Goal: Information Seeking & Learning: Learn about a topic

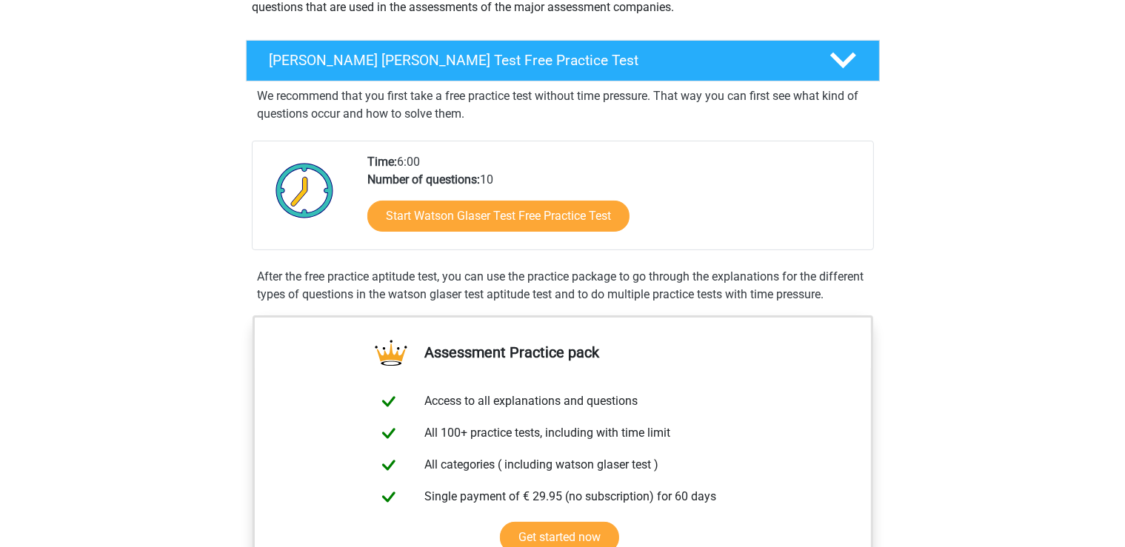
scroll to position [156, 0]
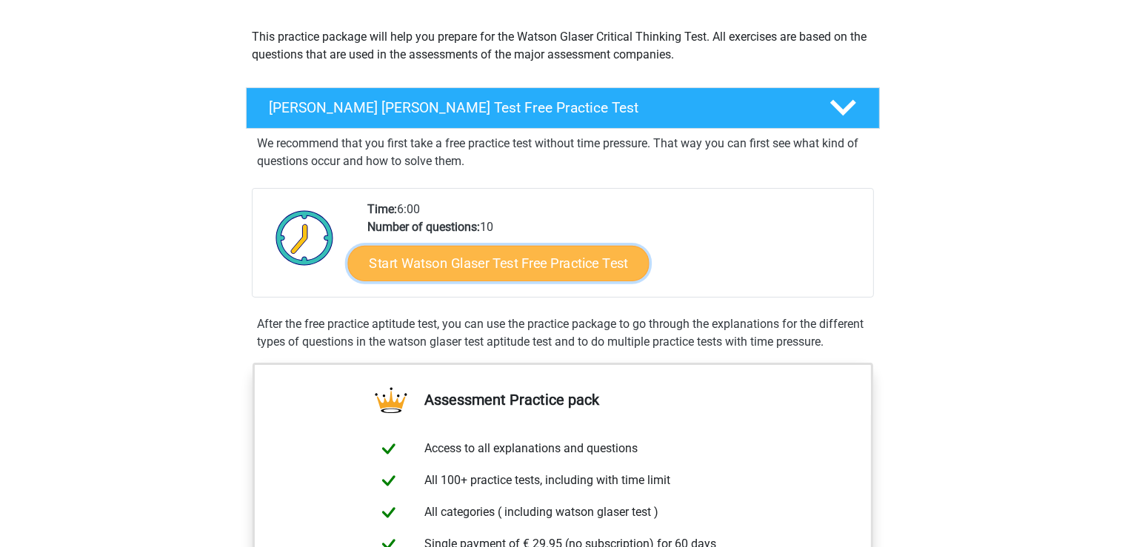
click at [540, 269] on link "Start Watson Glaser Test Free Practice Test" at bounding box center [497, 264] width 301 height 36
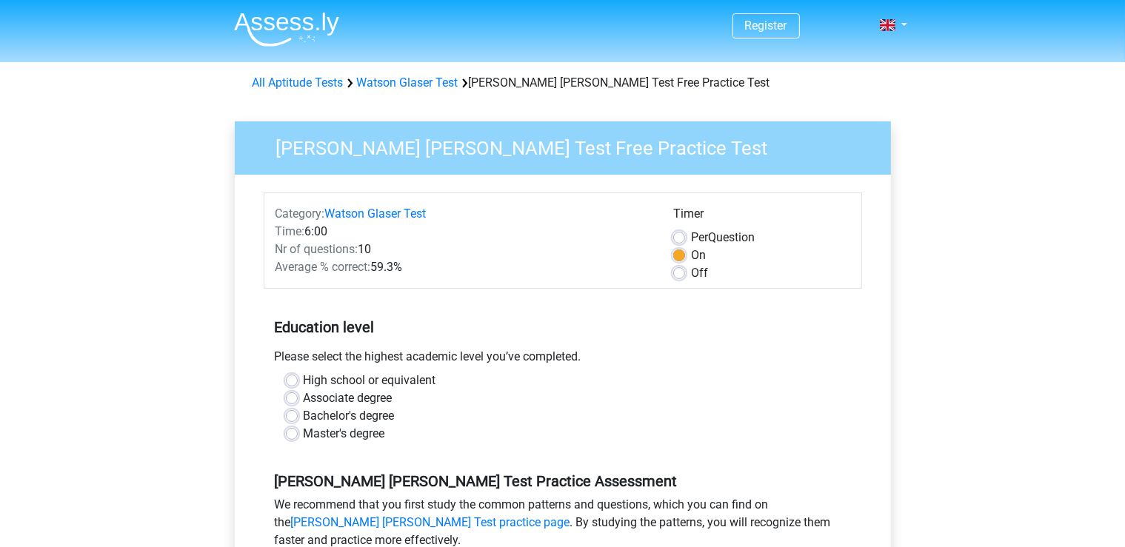
click at [304, 436] on label "Master's degree" at bounding box center [344, 434] width 81 height 18
click at [292, 436] on input "Master's degree" at bounding box center [292, 432] width 12 height 15
radio input "true"
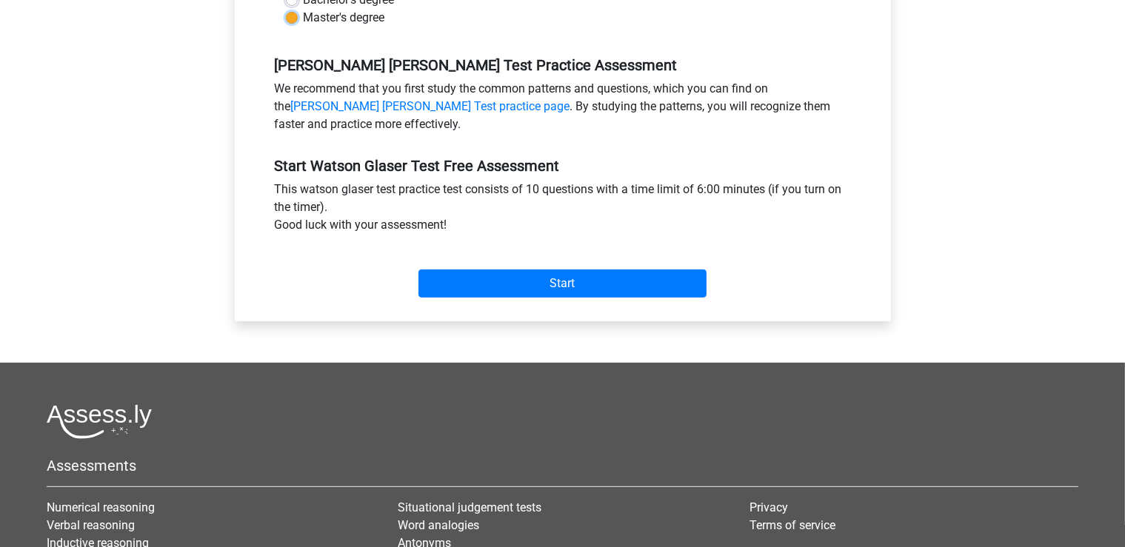
scroll to position [469, 0]
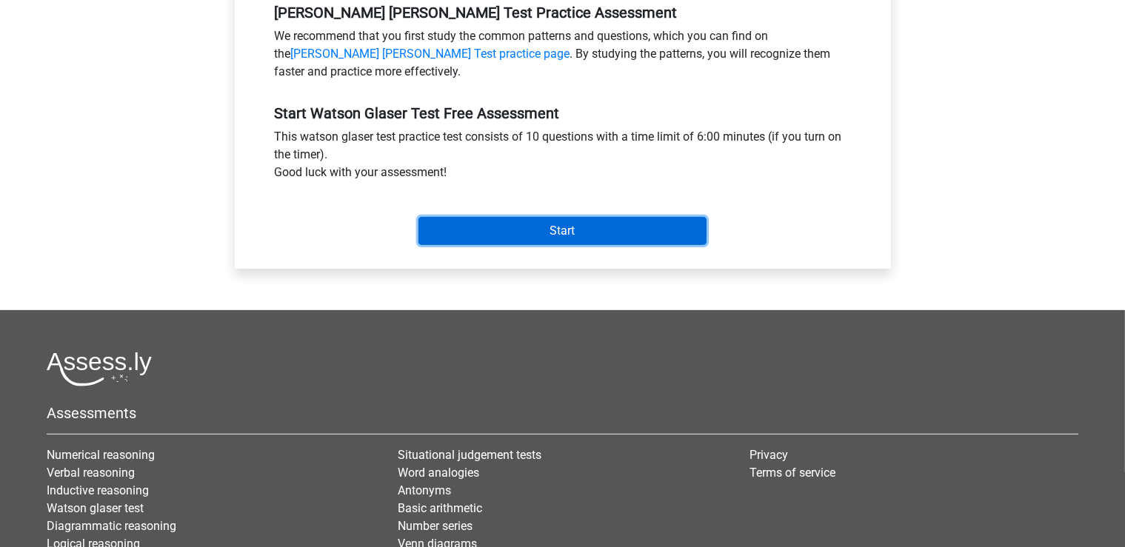
click at [582, 221] on input "Start" at bounding box center [562, 231] width 288 height 28
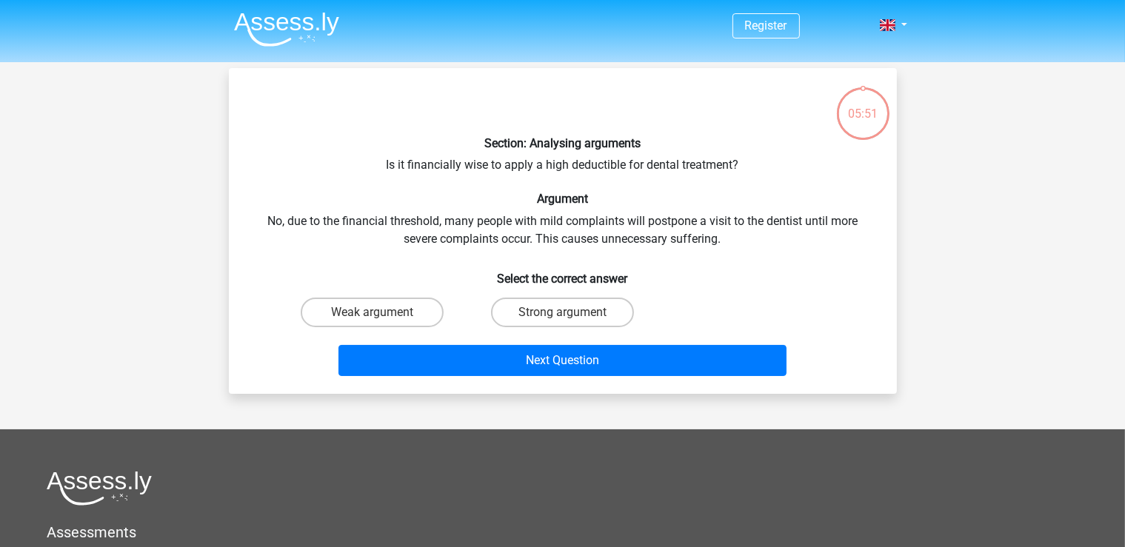
click at [569, 313] on input "Strong argument" at bounding box center [567, 317] width 10 height 10
radio input "true"
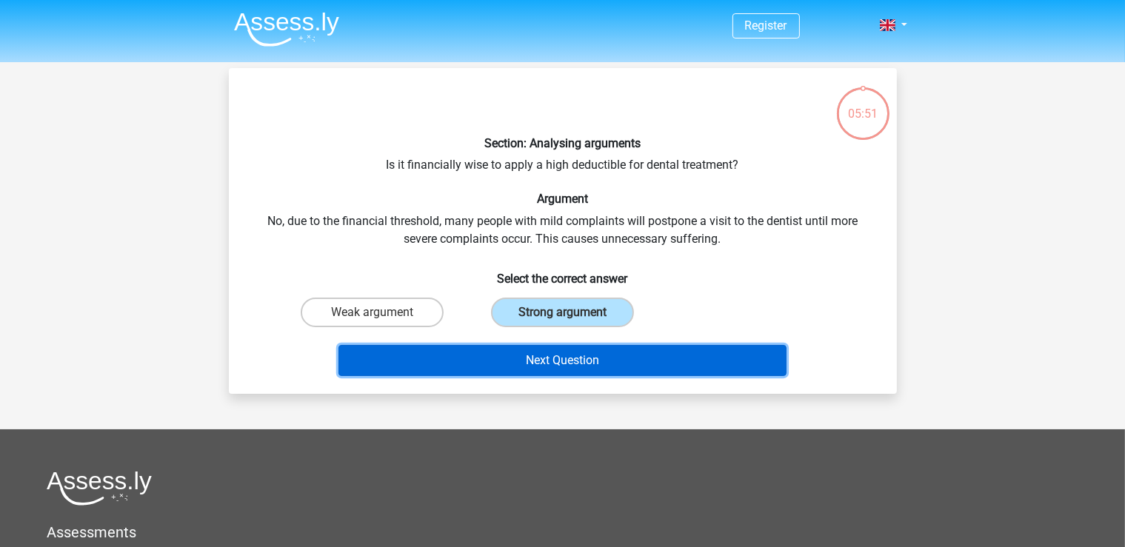
click at [575, 359] on button "Next Question" at bounding box center [562, 360] width 448 height 31
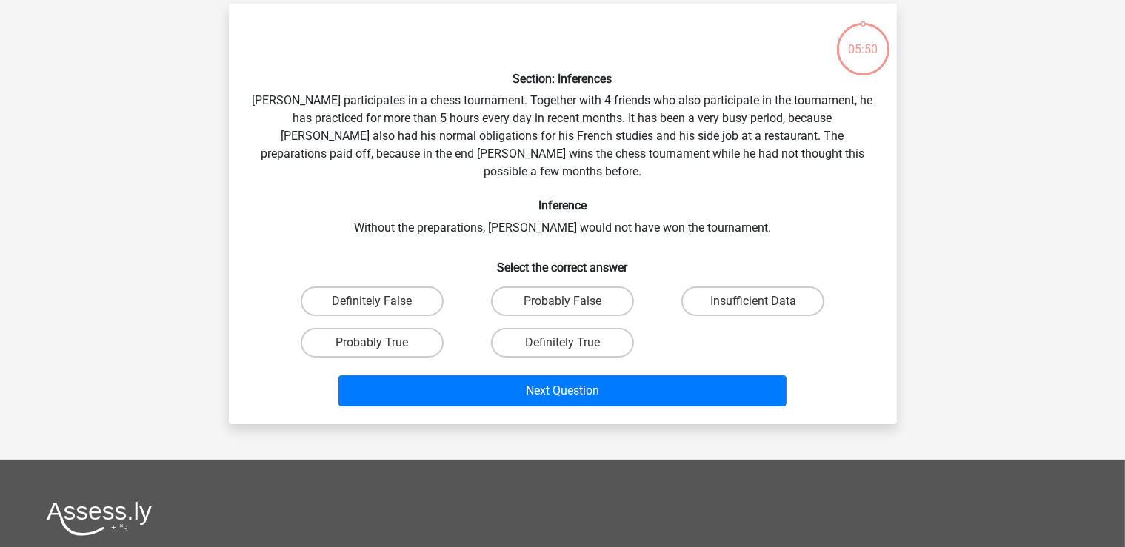
scroll to position [68, 0]
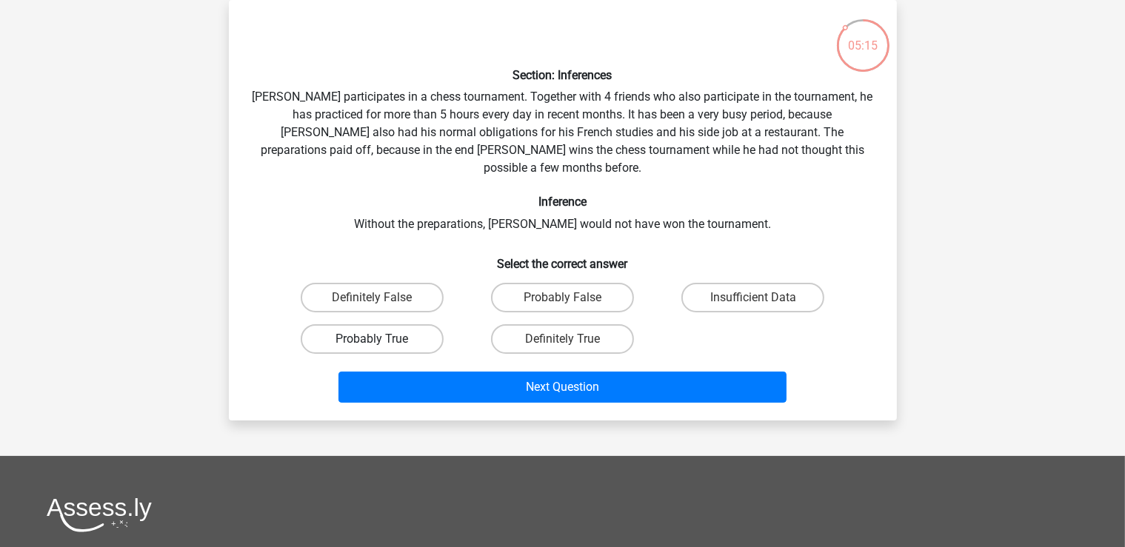
click at [401, 324] on label "Probably True" at bounding box center [372, 339] width 143 height 30
click at [381, 339] on input "Probably True" at bounding box center [377, 344] width 10 height 10
radio input "true"
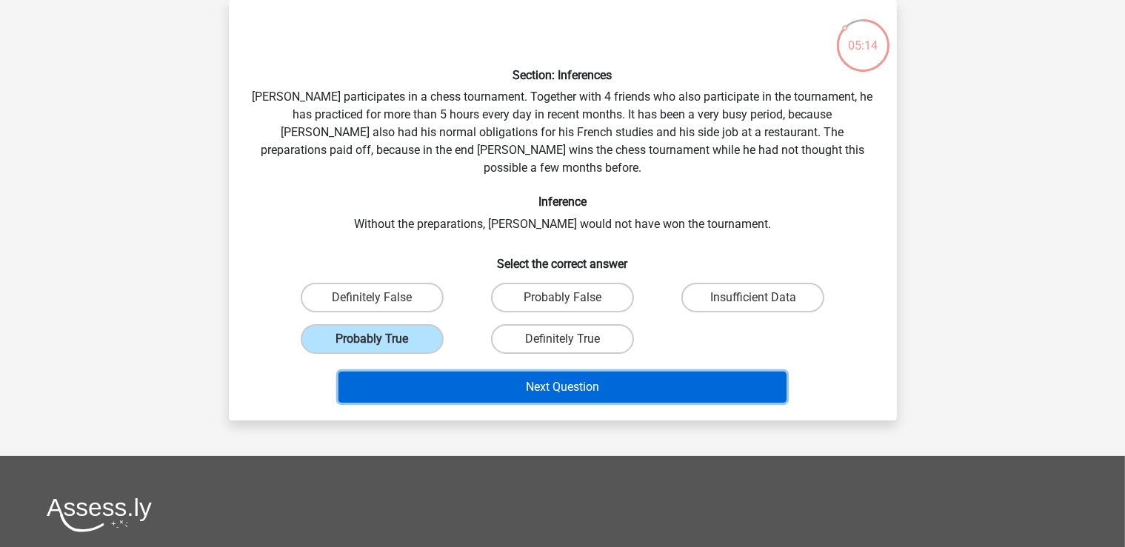
click at [540, 372] on button "Next Question" at bounding box center [562, 387] width 448 height 31
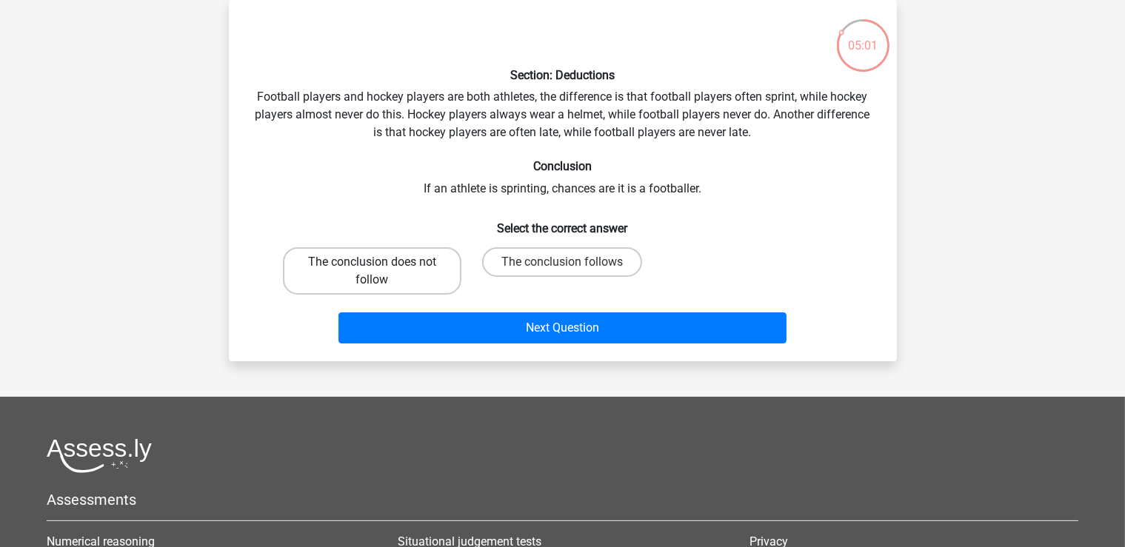
click at [323, 259] on label "The conclusion does not follow" at bounding box center [372, 270] width 178 height 47
click at [372, 262] on input "The conclusion does not follow" at bounding box center [377, 267] width 10 height 10
radio input "true"
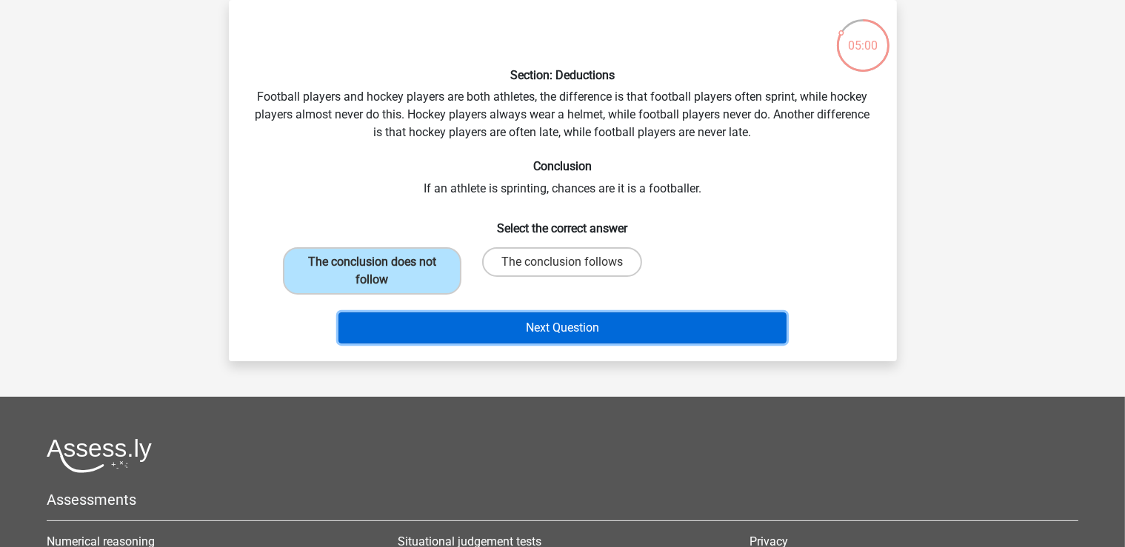
click at [524, 320] on button "Next Question" at bounding box center [562, 327] width 448 height 31
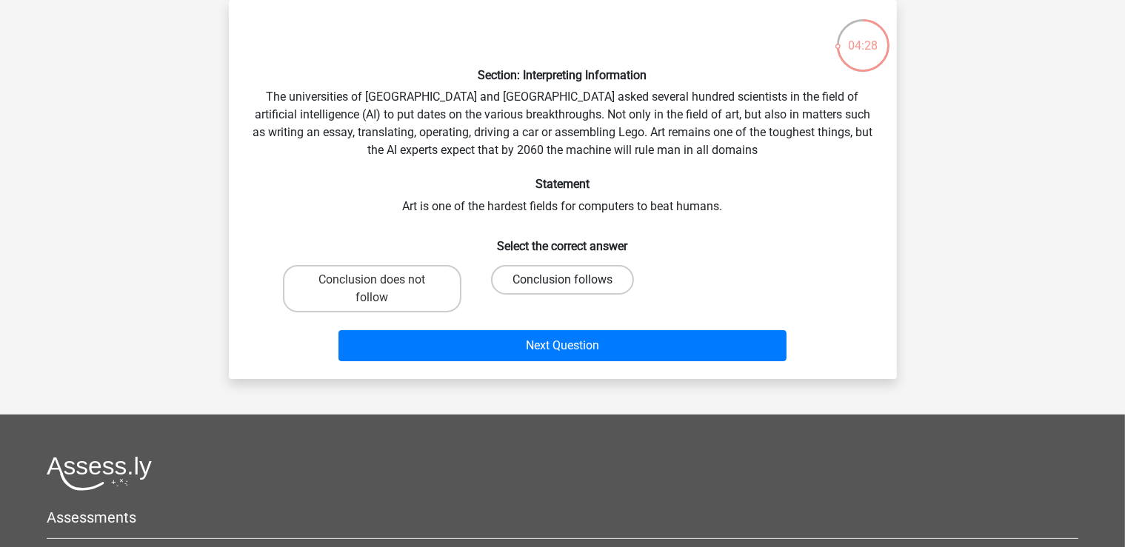
click at [614, 281] on label "Conclusion follows" at bounding box center [562, 280] width 143 height 30
click at [572, 281] on input "Conclusion follows" at bounding box center [567, 285] width 10 height 10
radio input "true"
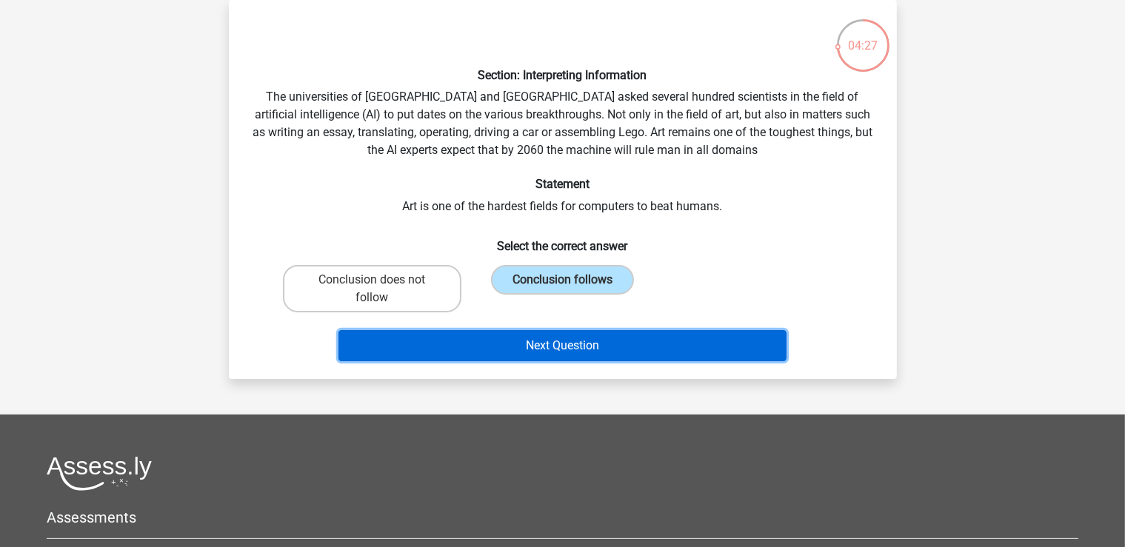
click at [637, 340] on button "Next Question" at bounding box center [562, 345] width 448 height 31
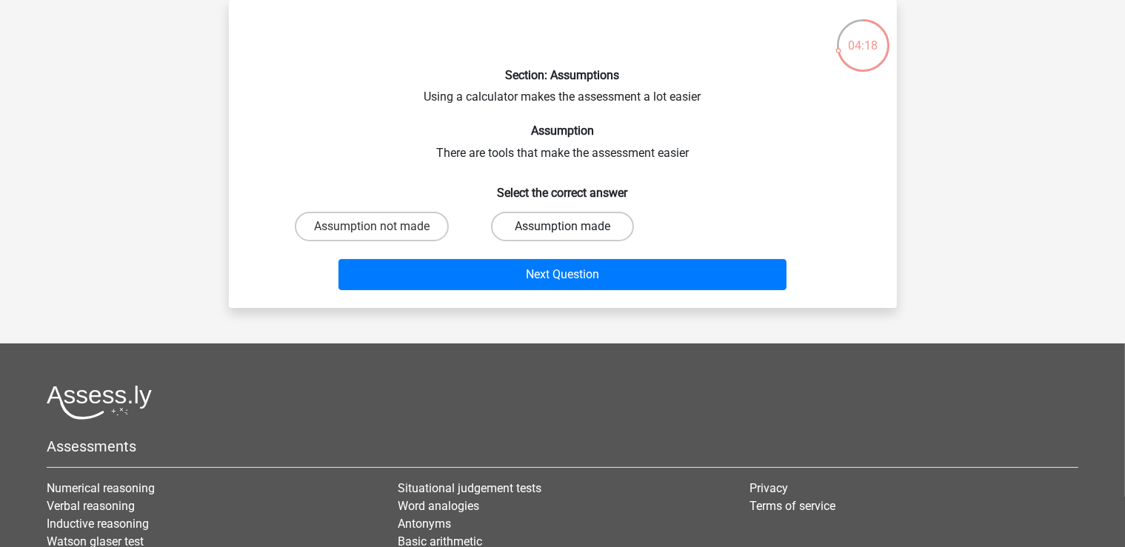
click at [613, 227] on label "Assumption made" at bounding box center [562, 227] width 143 height 30
click at [572, 227] on input "Assumption made" at bounding box center [567, 232] width 10 height 10
radio input "true"
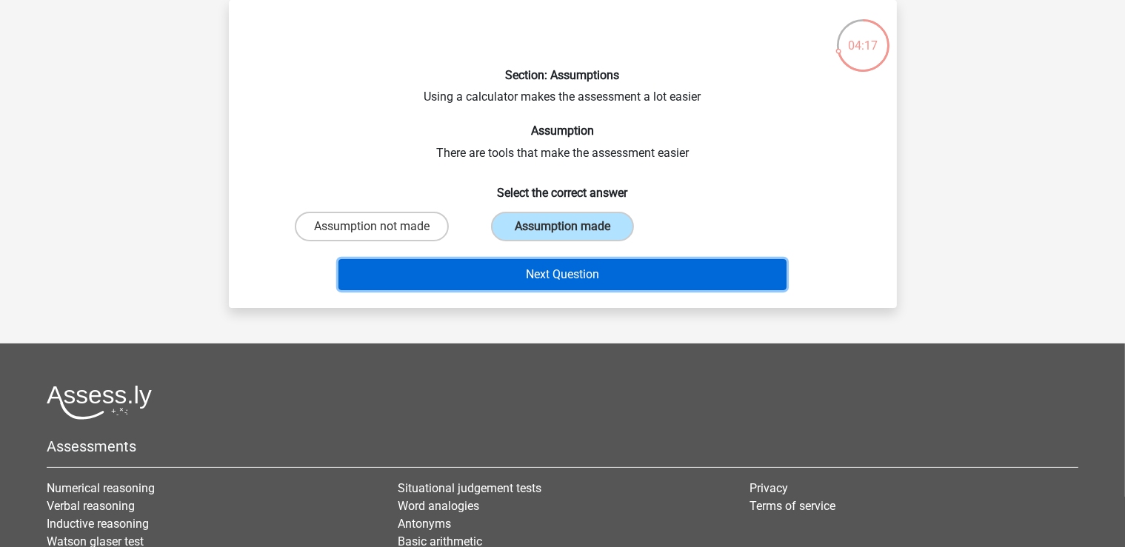
click at [626, 272] on button "Next Question" at bounding box center [562, 274] width 448 height 31
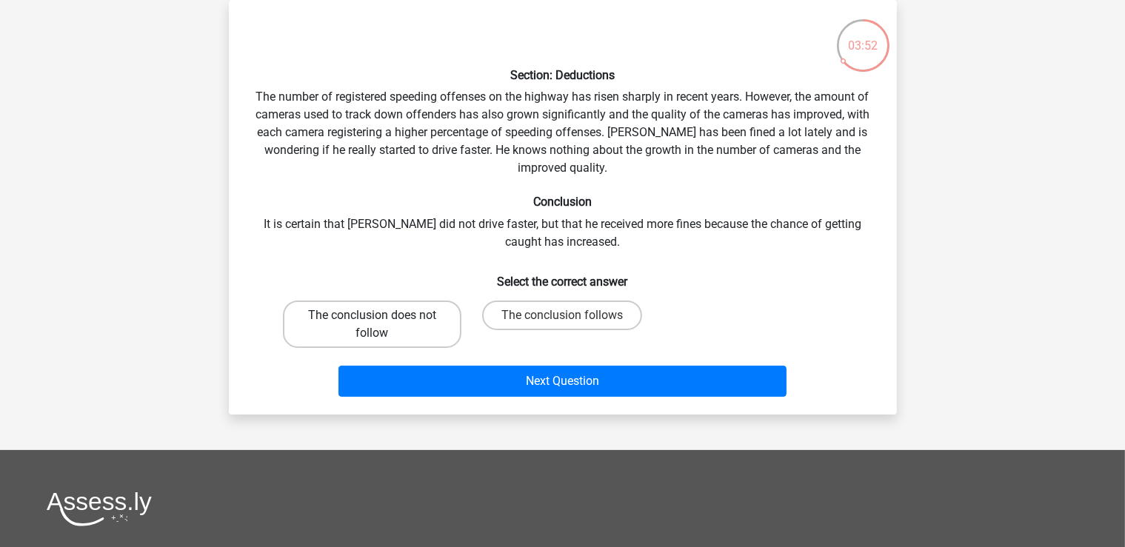
click at [382, 312] on label "The conclusion does not follow" at bounding box center [372, 324] width 178 height 47
click at [381, 315] on input "The conclusion does not follow" at bounding box center [377, 320] width 10 height 10
radio input "true"
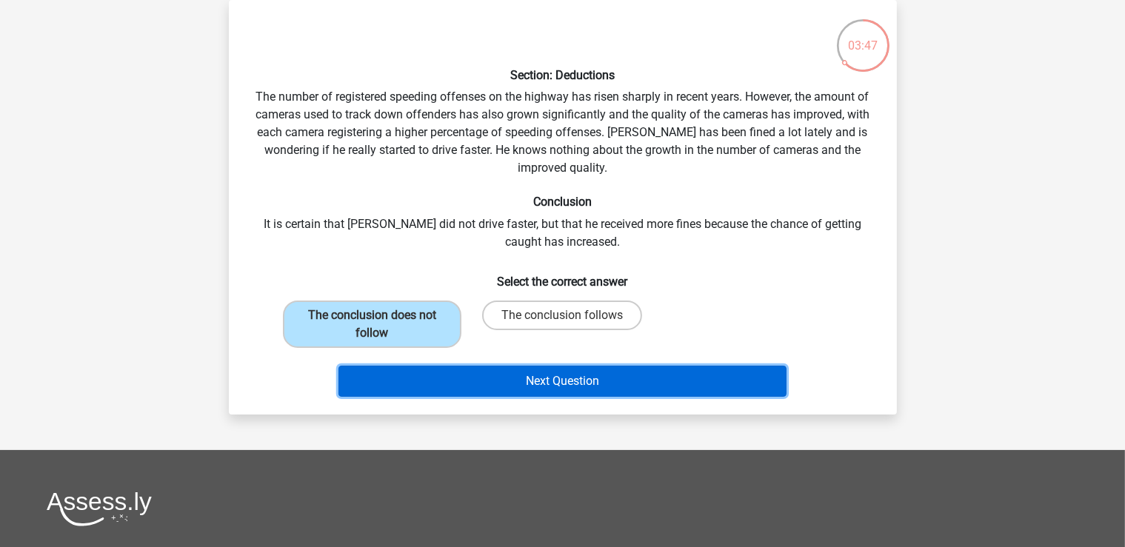
click at [627, 378] on button "Next Question" at bounding box center [562, 381] width 448 height 31
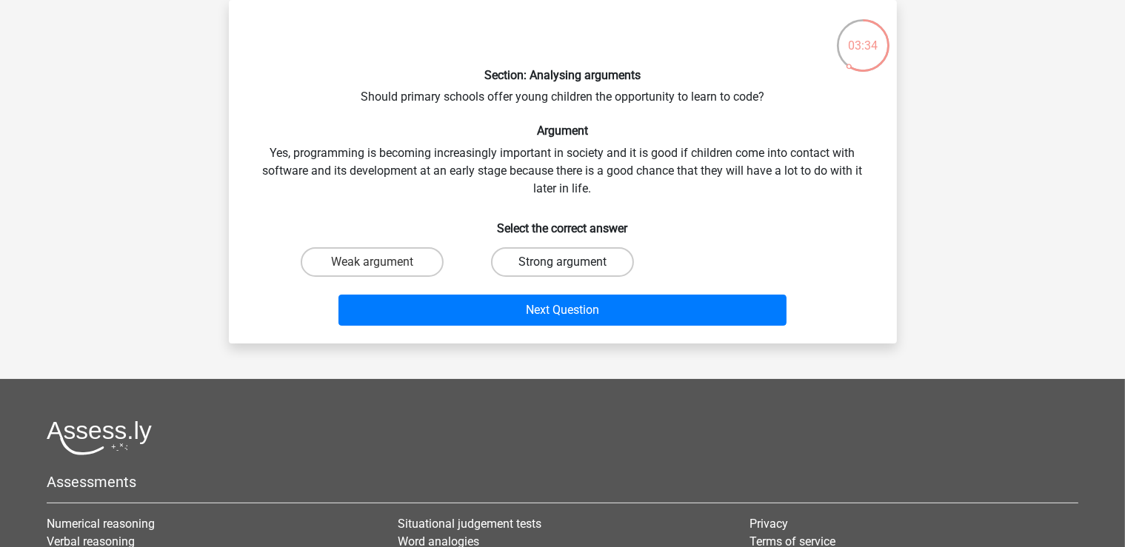
click at [543, 263] on label "Strong argument" at bounding box center [562, 262] width 143 height 30
click at [562, 263] on input "Strong argument" at bounding box center [567, 267] width 10 height 10
radio input "true"
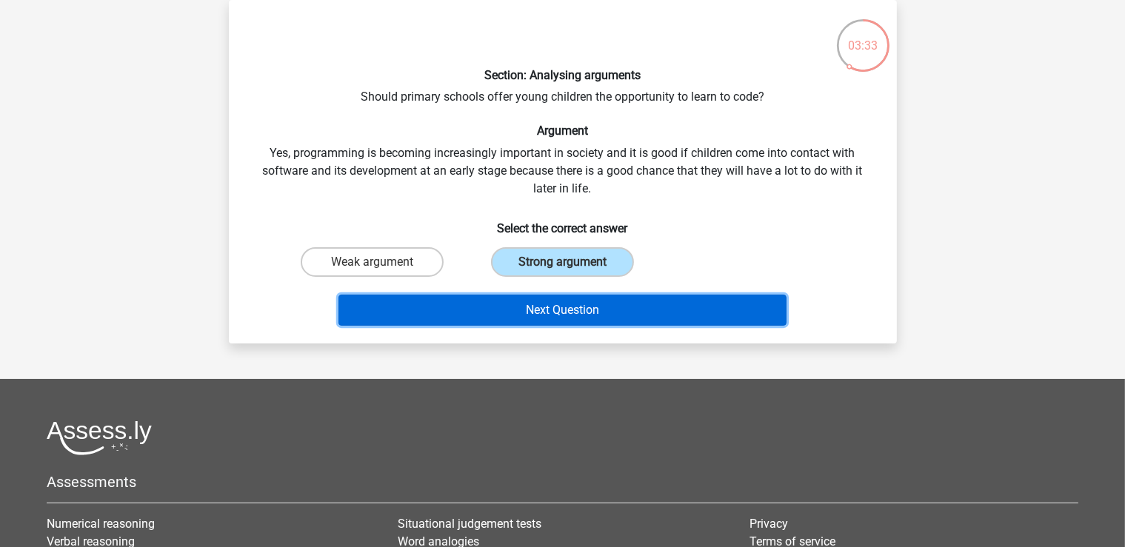
click at [585, 310] on button "Next Question" at bounding box center [562, 310] width 448 height 31
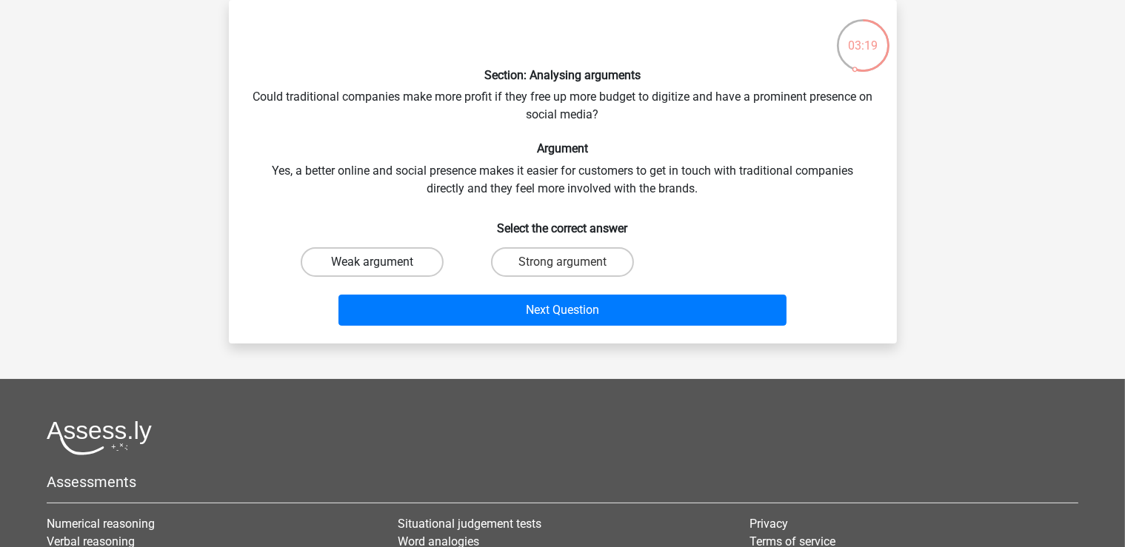
click at [400, 261] on label "Weak argument" at bounding box center [372, 262] width 143 height 30
click at [381, 262] on input "Weak argument" at bounding box center [377, 267] width 10 height 10
radio input "true"
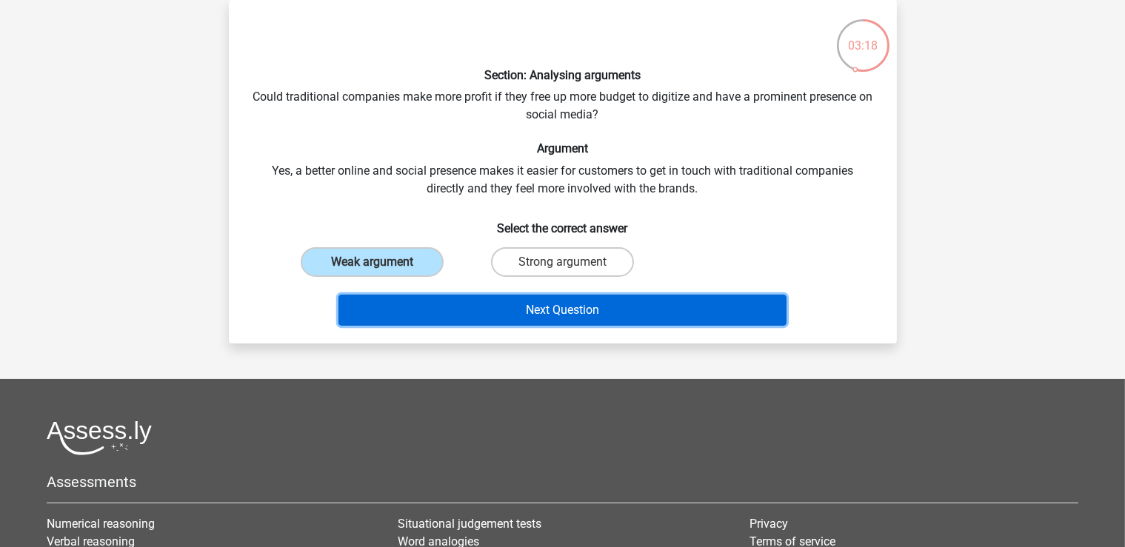
click at [490, 309] on button "Next Question" at bounding box center [562, 310] width 448 height 31
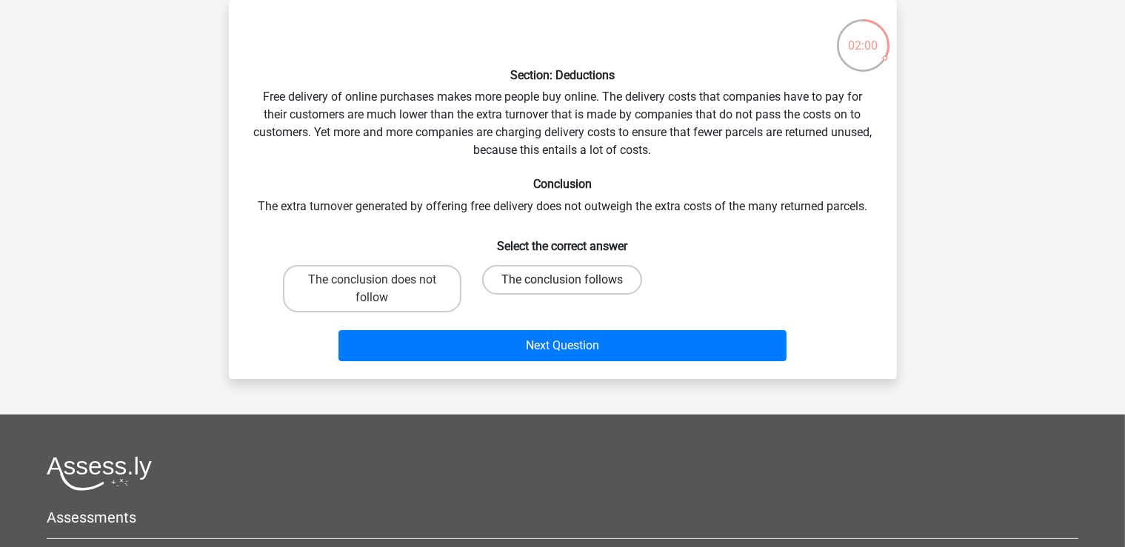
click at [540, 281] on label "The conclusion follows" at bounding box center [562, 280] width 160 height 30
click at [562, 281] on input "The conclusion follows" at bounding box center [567, 285] width 10 height 10
radio input "true"
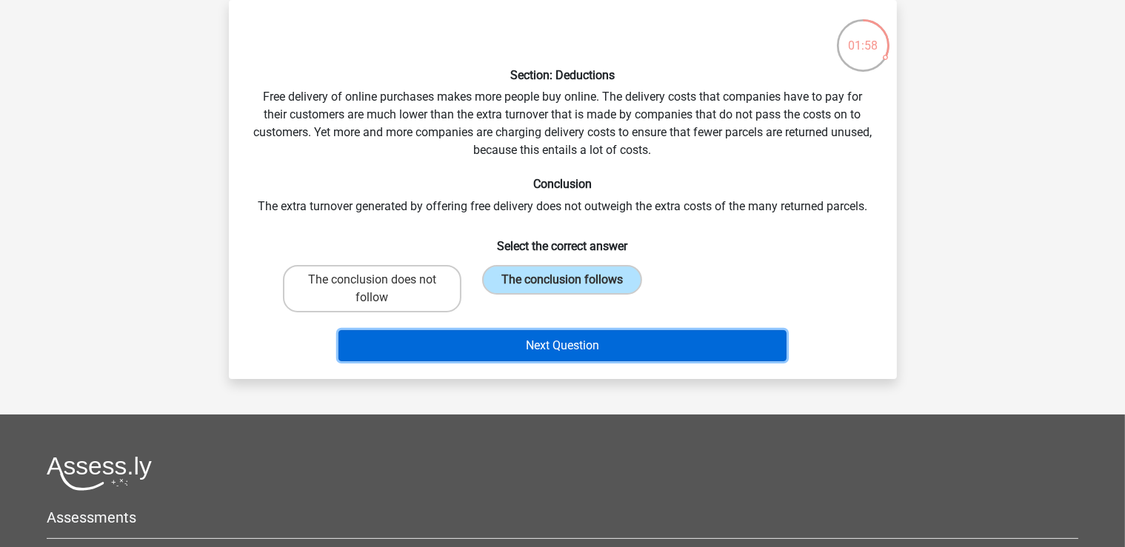
click at [585, 343] on button "Next Question" at bounding box center [562, 345] width 448 height 31
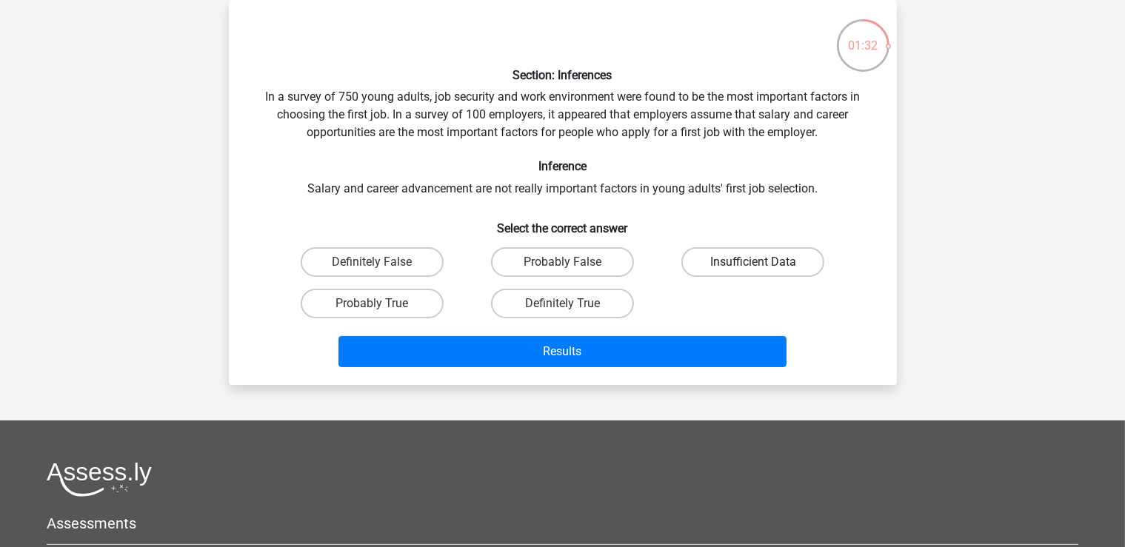
click at [786, 257] on label "Insufficient Data" at bounding box center [752, 262] width 143 height 30
click at [763, 262] on input "Insufficient Data" at bounding box center [758, 267] width 10 height 10
radio input "true"
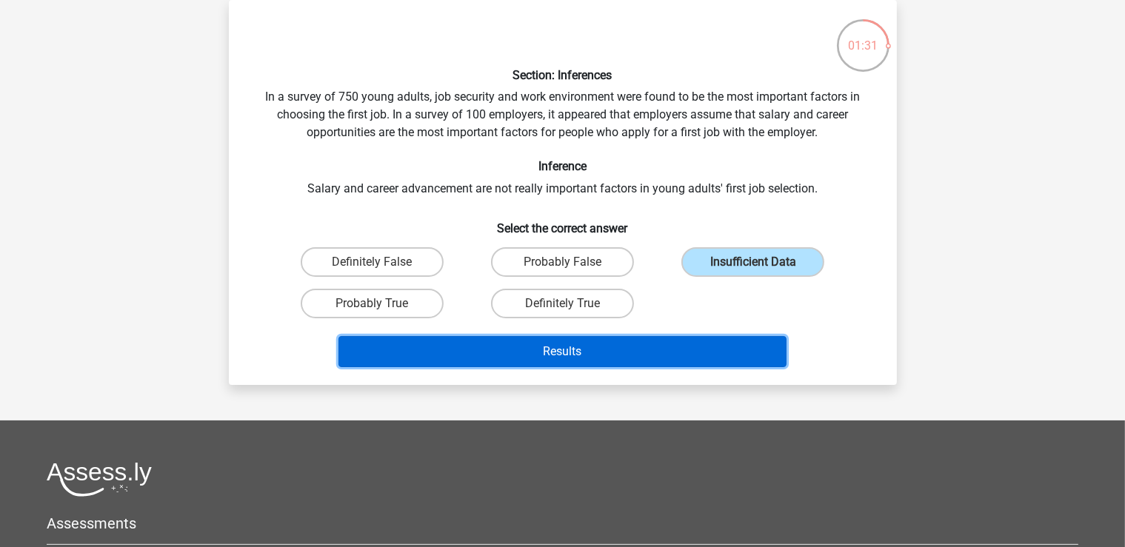
click at [706, 341] on button "Results" at bounding box center [562, 351] width 448 height 31
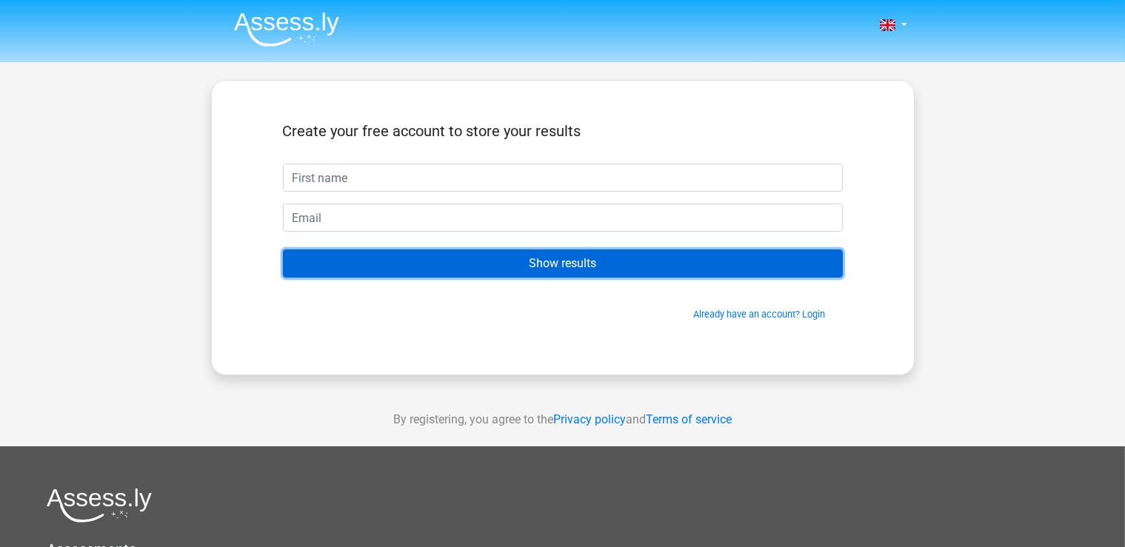
click at [680, 270] on input "Show results" at bounding box center [563, 264] width 560 height 28
